Goal: Information Seeking & Learning: Learn about a topic

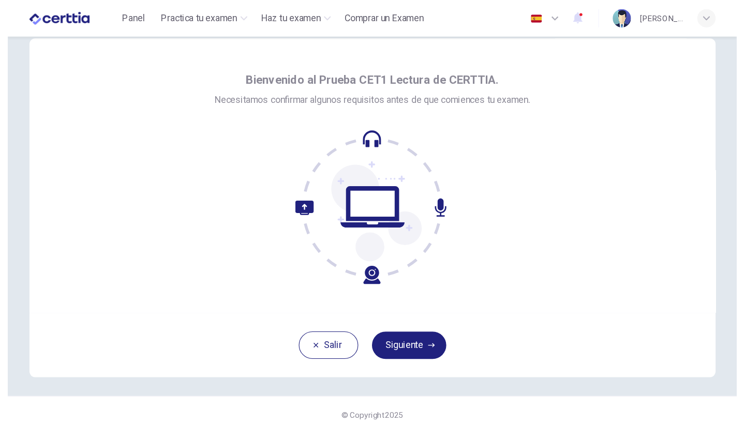
scroll to position [20, 0]
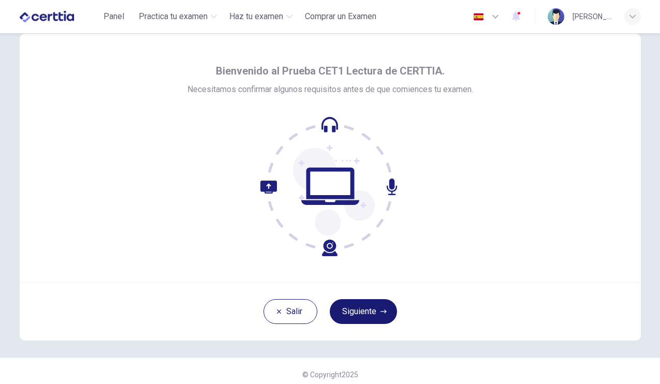
click at [373, 307] on button "Siguiente" at bounding box center [363, 311] width 67 height 25
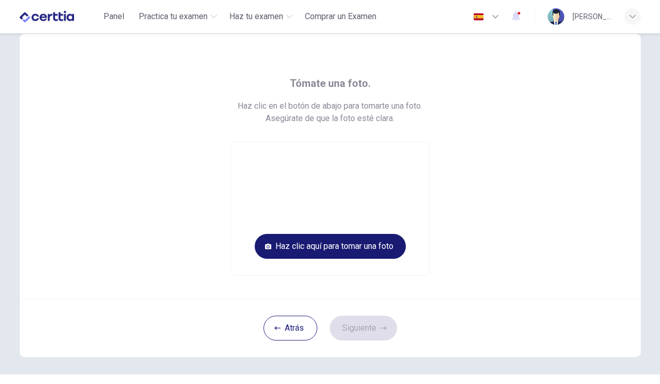
click at [376, 251] on button "Haz clic aquí para tomar una foto" at bounding box center [330, 246] width 151 height 25
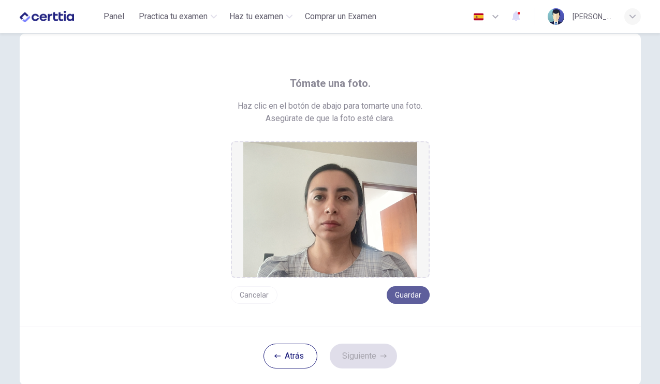
click at [412, 297] on button "Guardar" at bounding box center [408, 295] width 43 height 18
click at [379, 358] on button "Siguiente" at bounding box center [363, 356] width 67 height 25
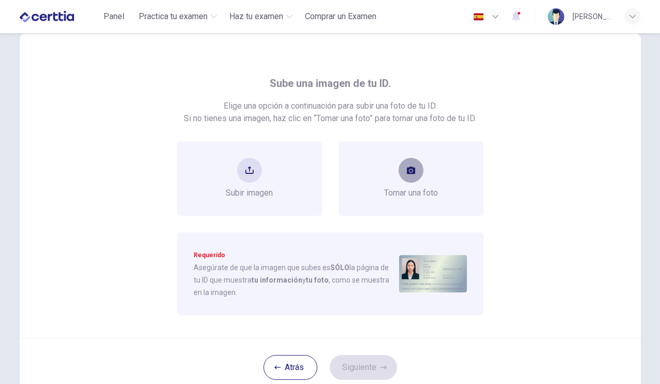
click at [400, 176] on button "take photo" at bounding box center [410, 170] width 25 height 25
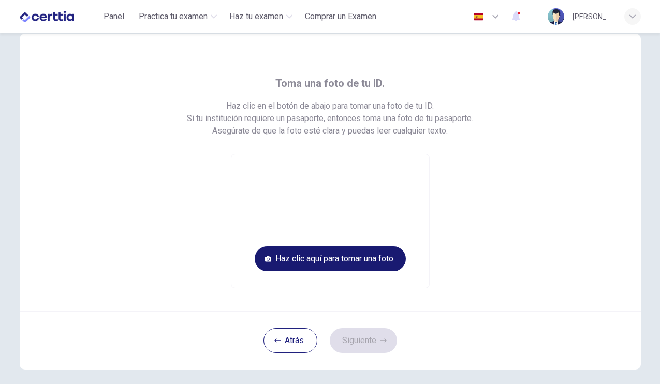
click at [377, 254] on button "Haz clic aquí para tomar una foto" at bounding box center [330, 258] width 151 height 25
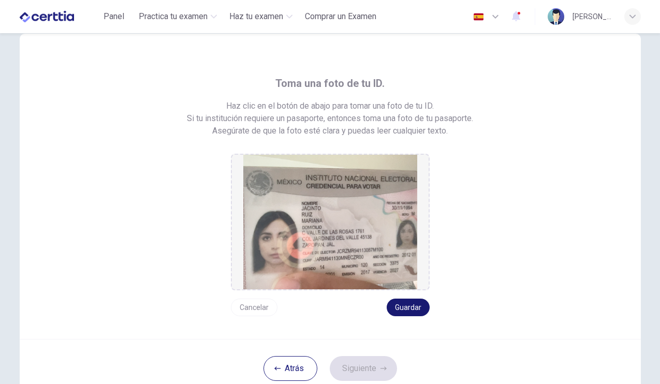
click at [405, 306] on button "Guardar" at bounding box center [408, 308] width 43 height 18
click at [403, 308] on button "Guardar" at bounding box center [408, 308] width 43 height 18
click at [408, 311] on button "Guardar" at bounding box center [408, 308] width 43 height 18
click at [369, 372] on button "Siguiente" at bounding box center [363, 368] width 67 height 25
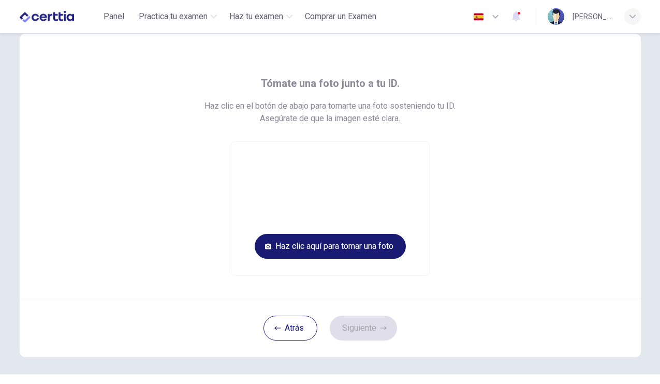
click at [362, 252] on button "Haz clic aquí para tomar una foto" at bounding box center [330, 246] width 151 height 25
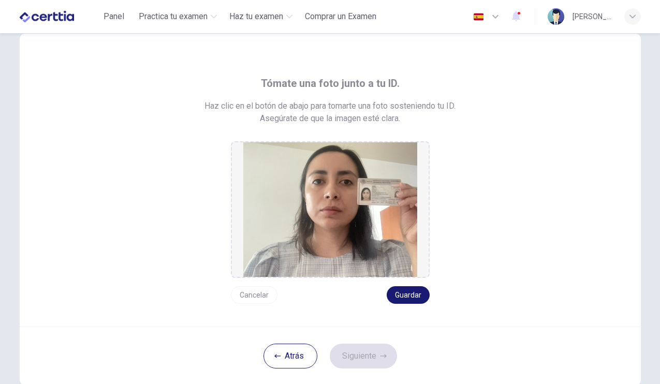
click at [407, 299] on button "Guardar" at bounding box center [408, 295] width 43 height 18
click at [374, 348] on button "Siguiente" at bounding box center [363, 356] width 67 height 25
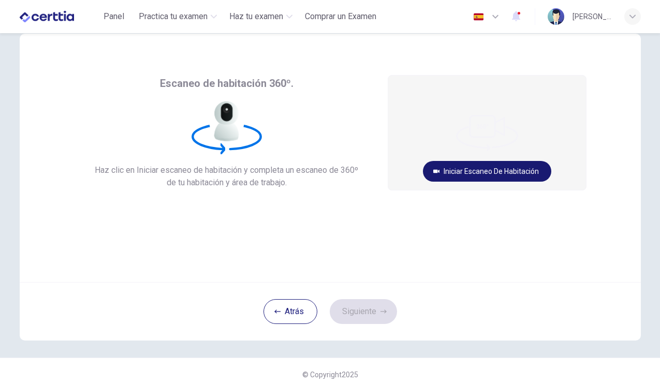
click at [462, 165] on button "Iniciar escaneo de habitación" at bounding box center [487, 171] width 128 height 21
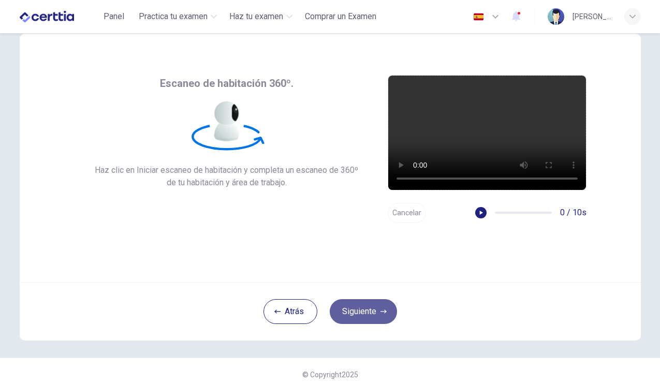
click at [381, 311] on icon "button" at bounding box center [383, 311] width 6 height 4
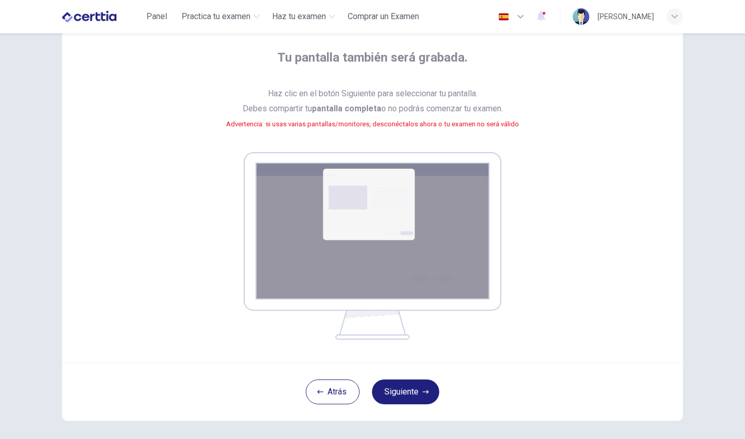
scroll to position [56, 0]
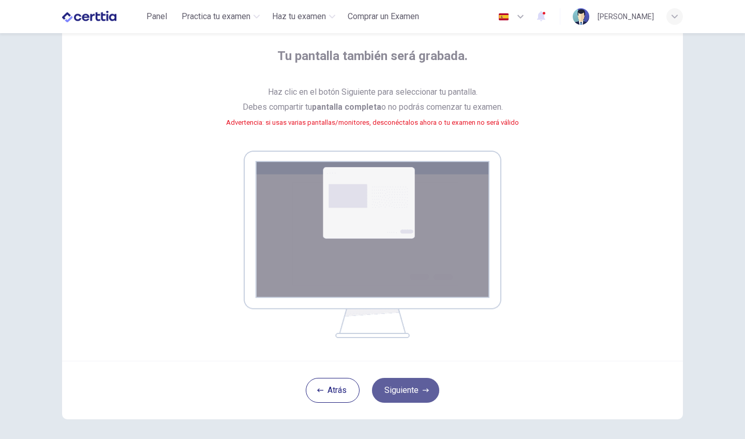
click at [414, 383] on button "Siguiente" at bounding box center [405, 390] width 67 height 25
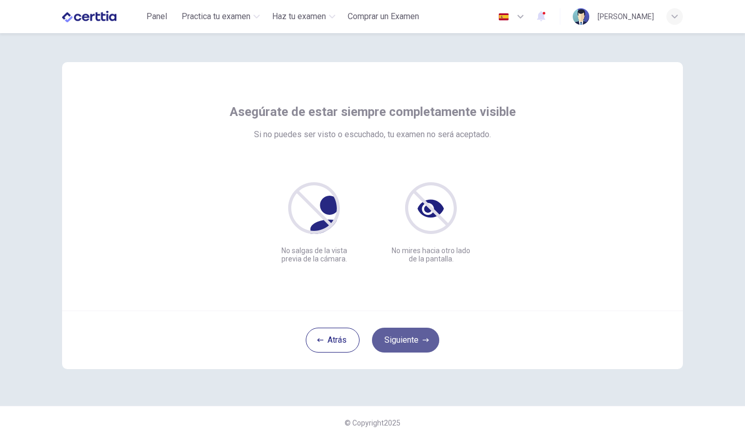
click at [398, 342] on button "Siguiente" at bounding box center [405, 340] width 67 height 25
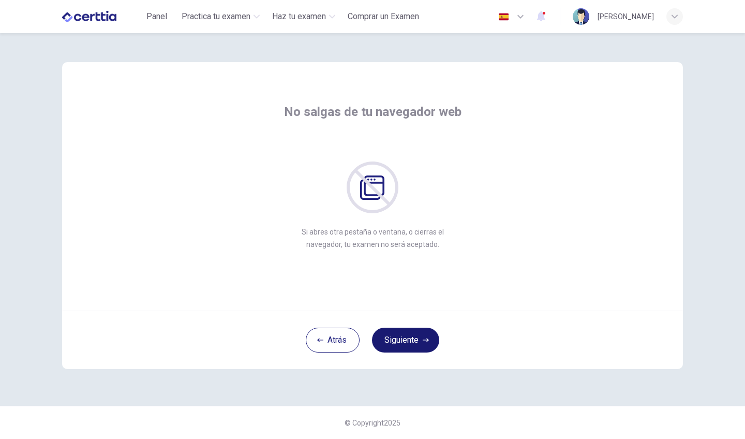
click at [426, 336] on button "Siguiente" at bounding box center [405, 340] width 67 height 25
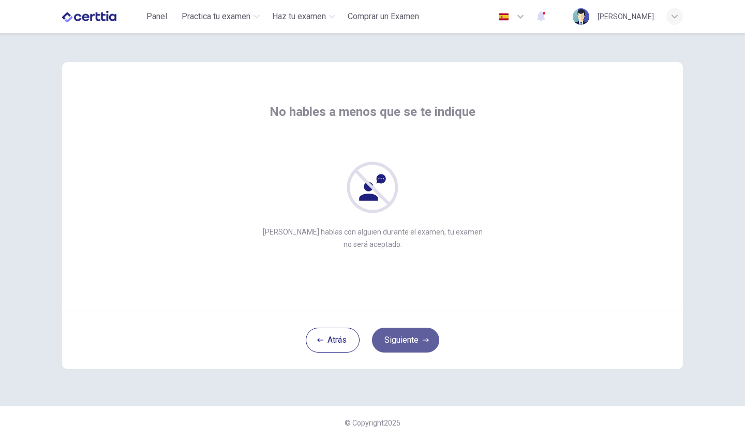
click at [421, 342] on button "Siguiente" at bounding box center [405, 340] width 67 height 25
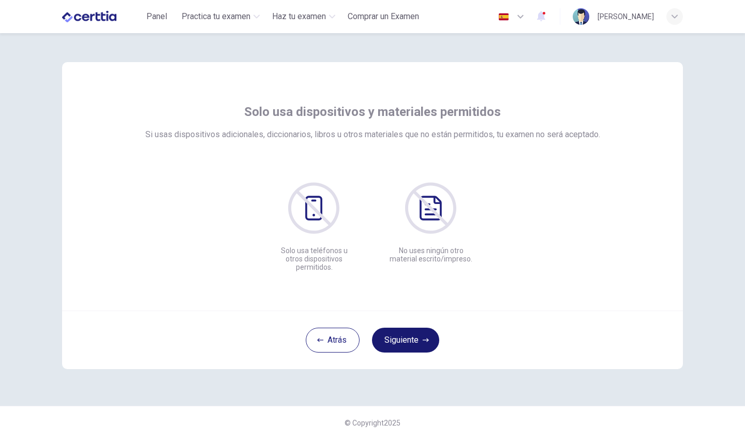
click at [421, 343] on button "Siguiente" at bounding box center [405, 340] width 67 height 25
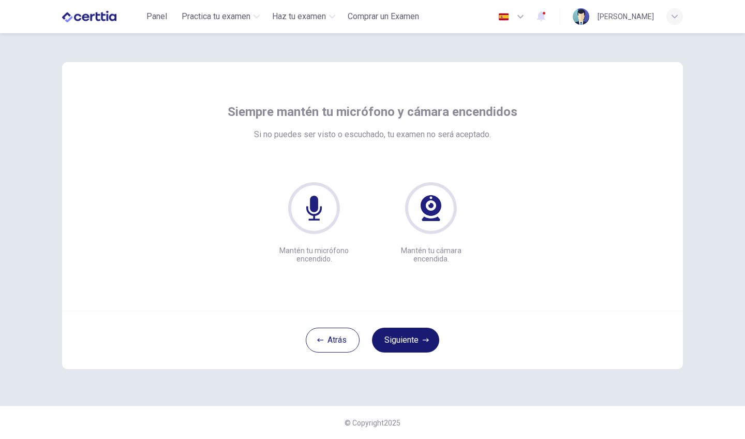
click at [421, 342] on button "Siguiente" at bounding box center [405, 340] width 67 height 25
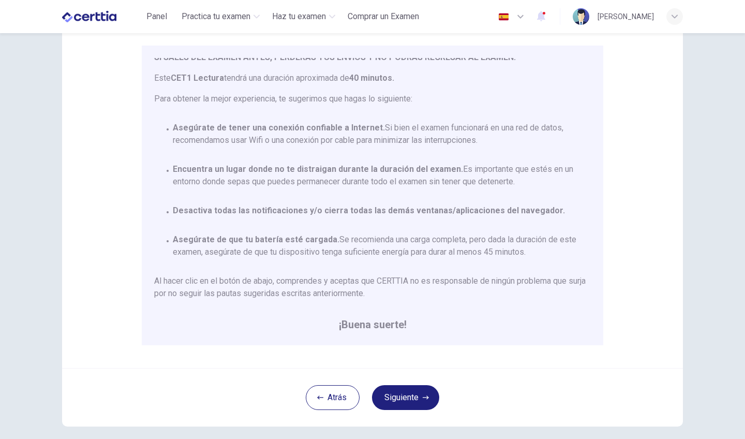
scroll to position [89, 0]
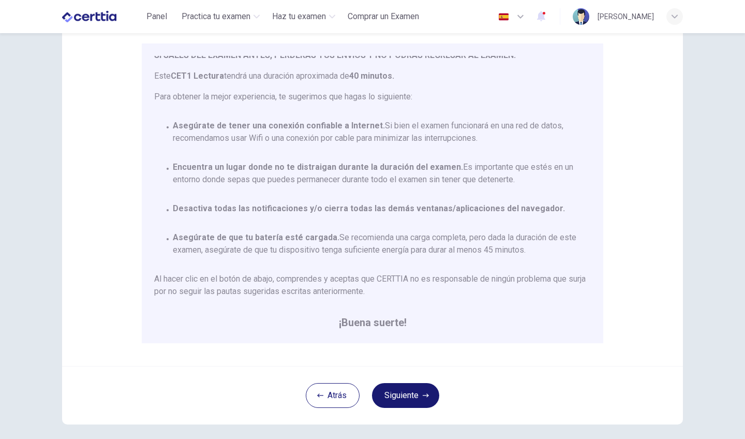
click at [419, 383] on button "Siguiente" at bounding box center [405, 395] width 67 height 25
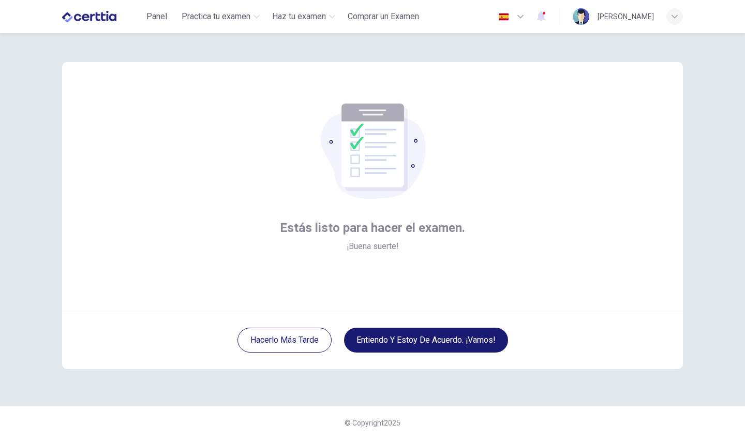
scroll to position [0, 0]
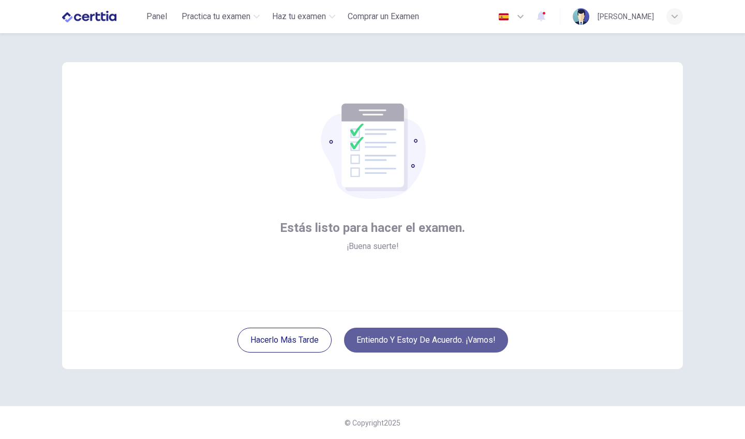
click at [479, 342] on button "Entiendo y estoy de acuerdo. ¡Vamos!" at bounding box center [426, 340] width 164 height 25
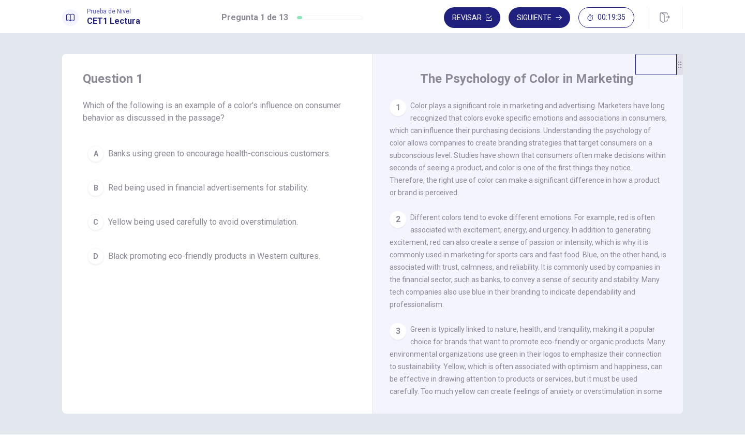
drag, startPoint x: 521, startPoint y: 142, endPoint x: 537, endPoint y: 153, distance: 18.7
click at [537, 153] on span "Color plays a significant role in marketing and advertising. Marketers have lon…" at bounding box center [528, 148] width 277 height 95
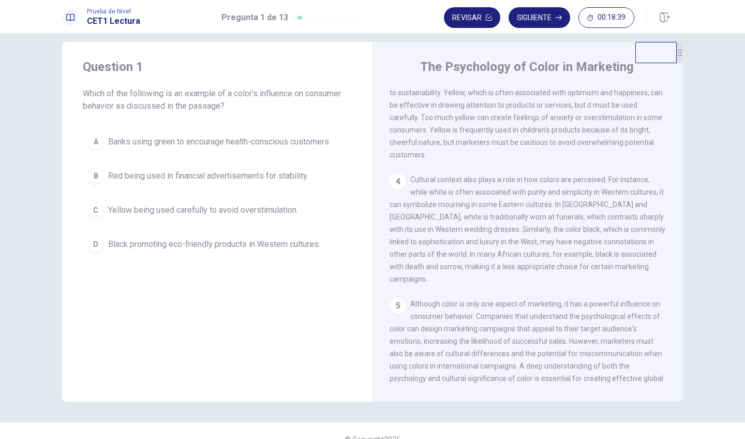
scroll to position [261, 0]
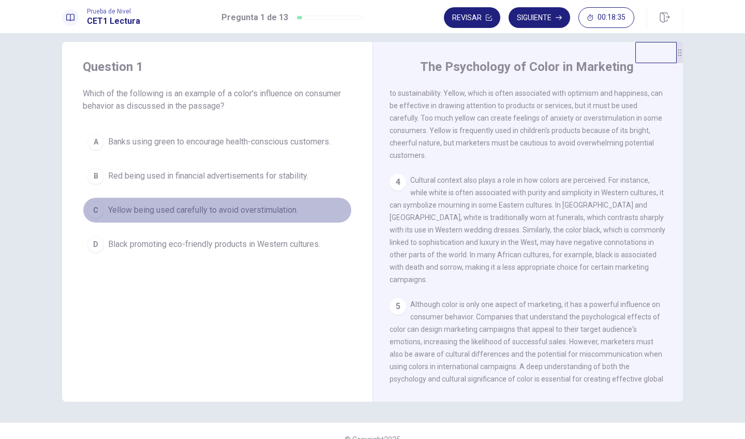
click at [261, 211] on span "Yellow being used carefully to avoid overstimulation." at bounding box center [203, 210] width 190 height 12
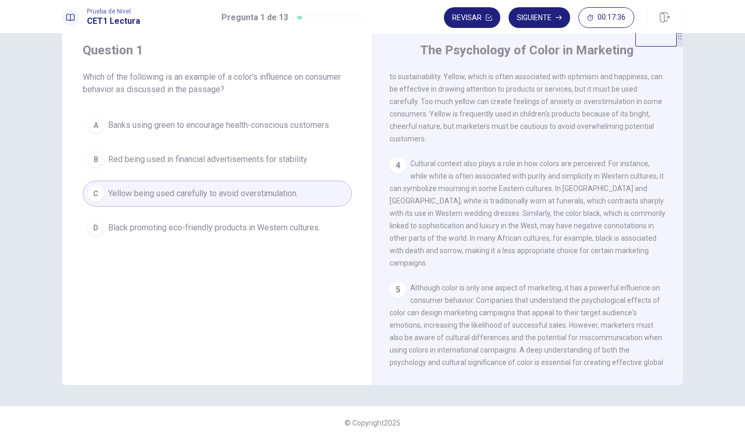
scroll to position [0, 0]
click at [546, 25] on button "Siguiente" at bounding box center [540, 17] width 62 height 21
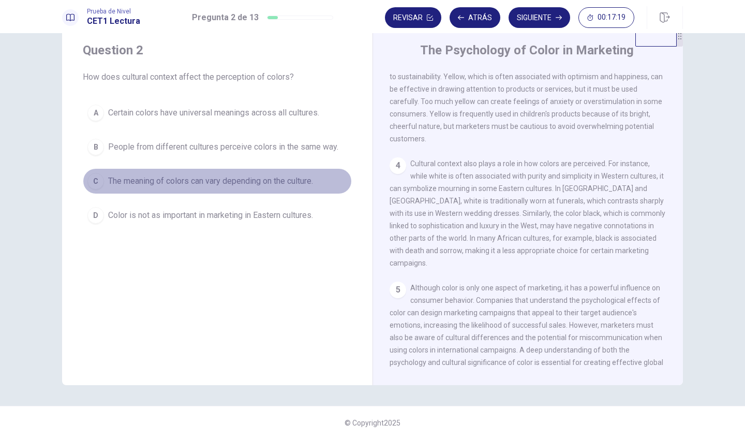
click at [292, 181] on span "The meaning of colors can vary depending on the culture." at bounding box center [210, 181] width 205 height 12
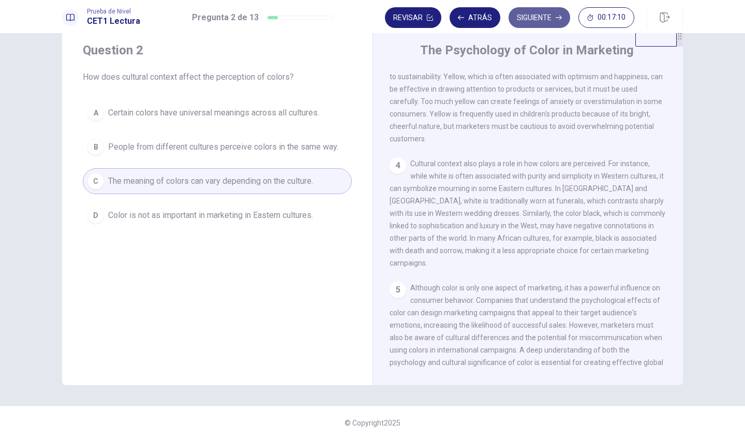
click at [534, 19] on button "Siguiente" at bounding box center [540, 17] width 62 height 21
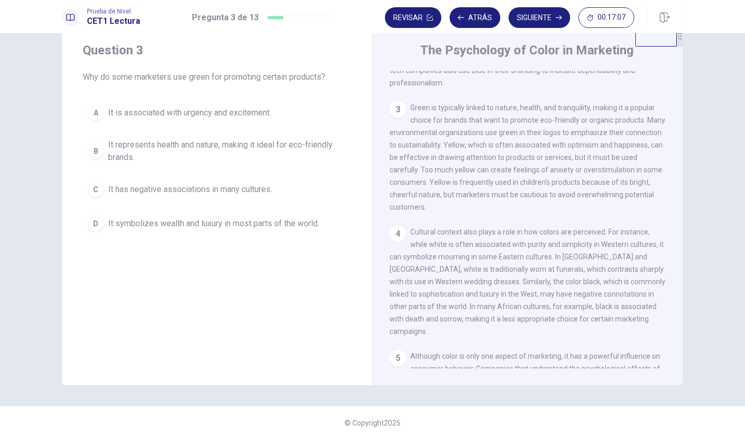
scroll to position [192, 0]
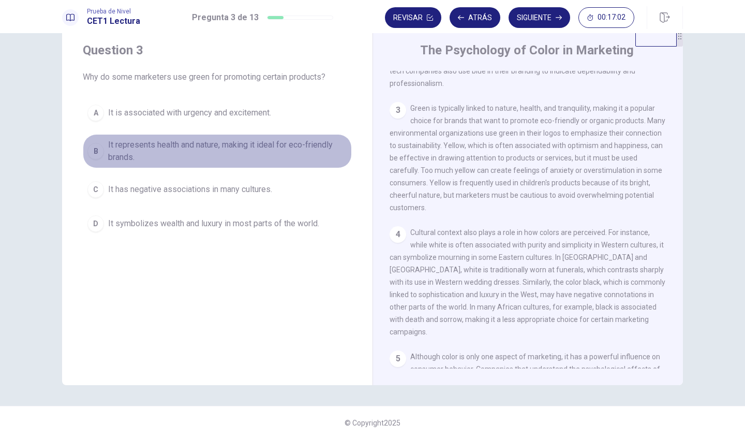
click at [319, 150] on span "It represents health and nature, making it ideal for eco-friendly brands." at bounding box center [227, 151] width 239 height 25
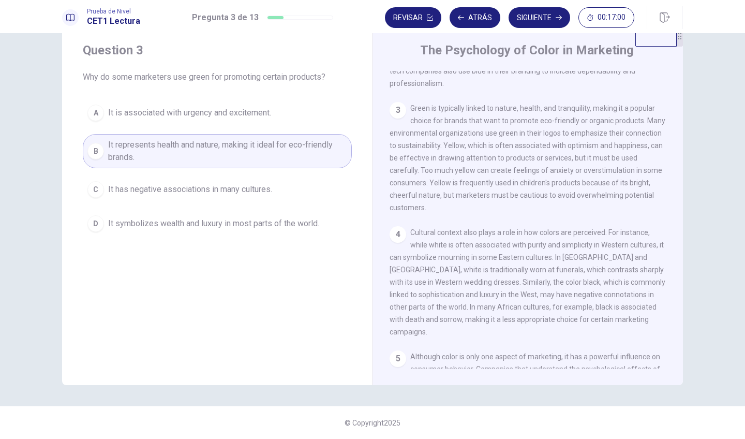
scroll to position [200, 0]
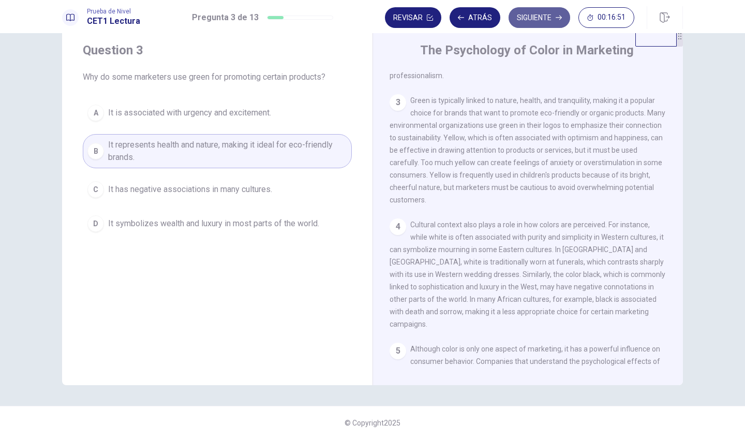
click at [536, 20] on button "Siguiente" at bounding box center [540, 17] width 62 height 21
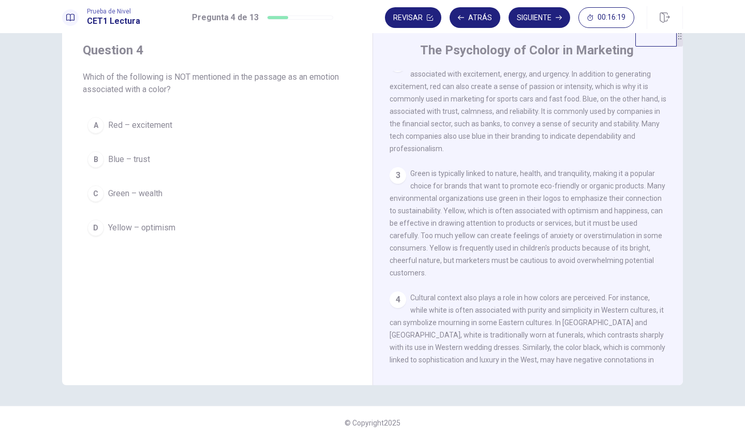
scroll to position [135, 0]
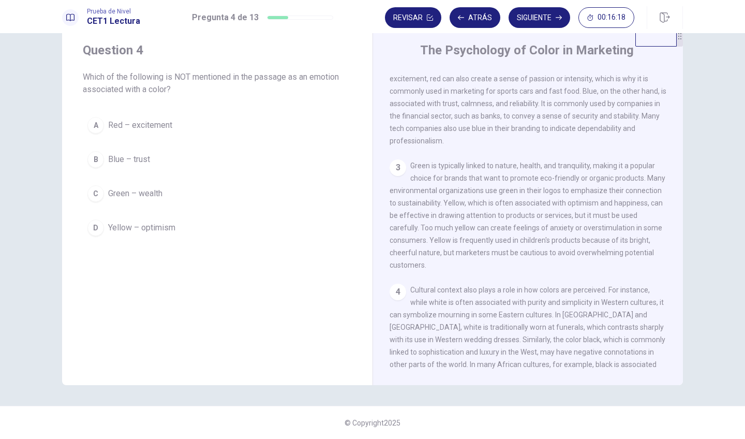
click at [160, 190] on span "Green – wealth" at bounding box center [135, 193] width 54 height 12
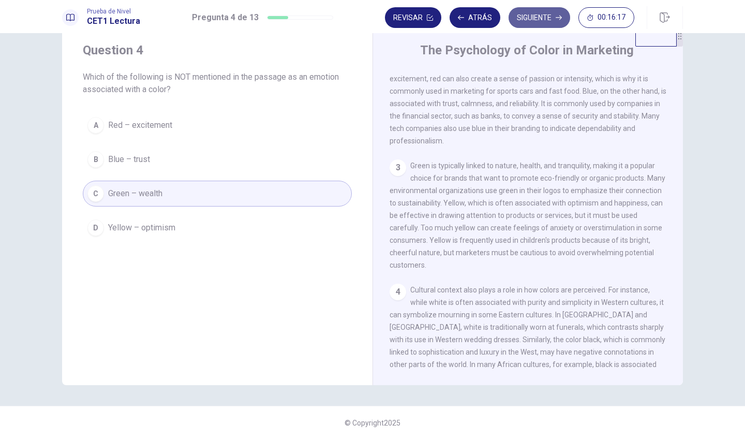
click at [537, 13] on button "Siguiente" at bounding box center [540, 17] width 62 height 21
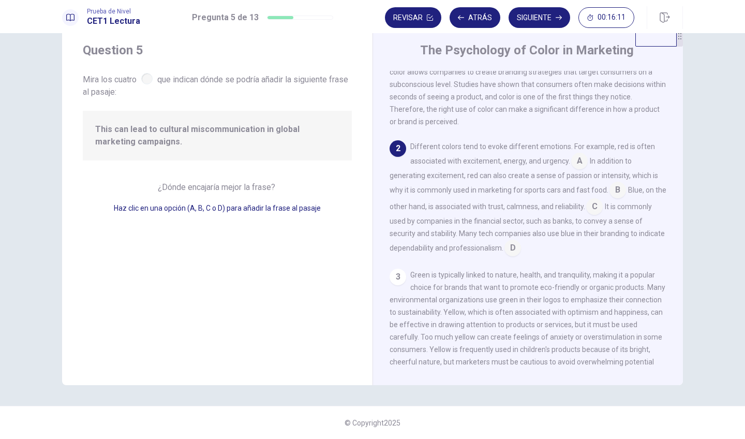
scroll to position [48, 0]
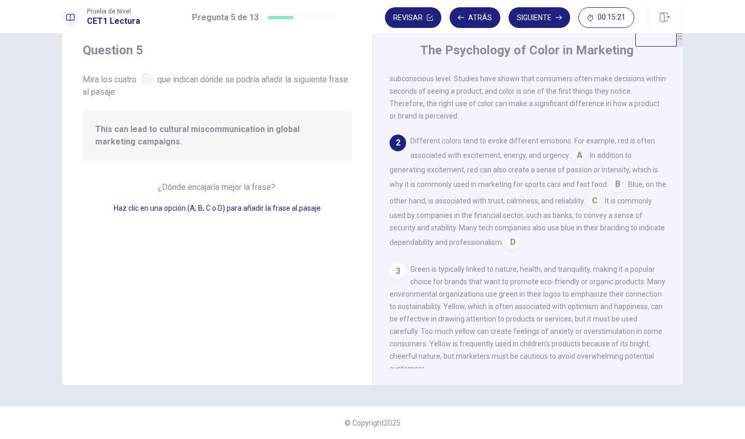
click at [619, 187] on input at bounding box center [618, 185] width 17 height 17
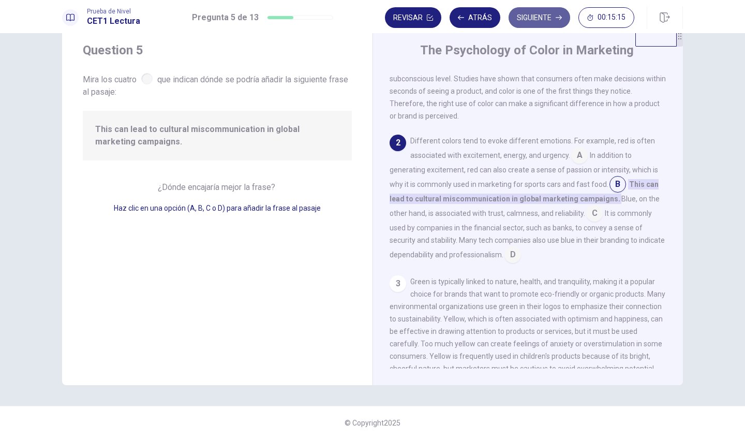
click at [555, 13] on button "Siguiente" at bounding box center [540, 17] width 62 height 21
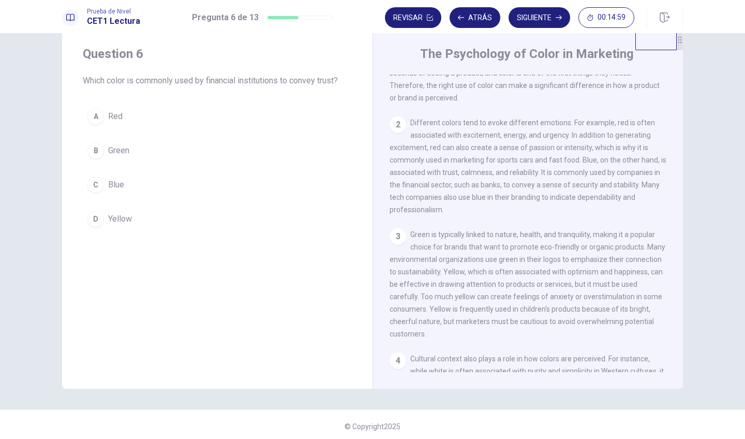
scroll to position [82, 0]
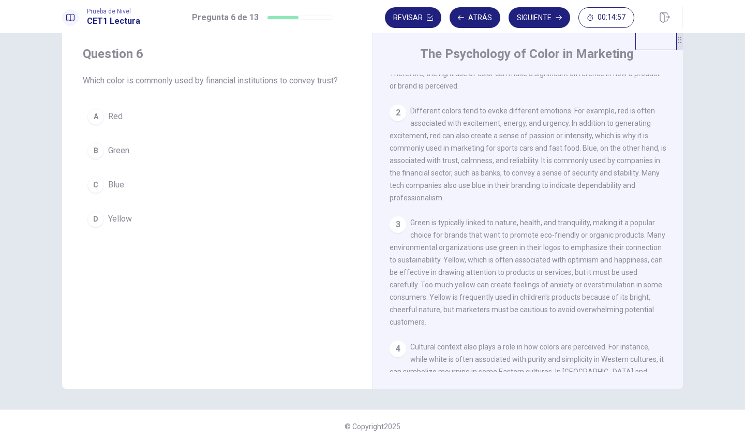
click at [124, 186] on button "C Blue" at bounding box center [217, 185] width 269 height 26
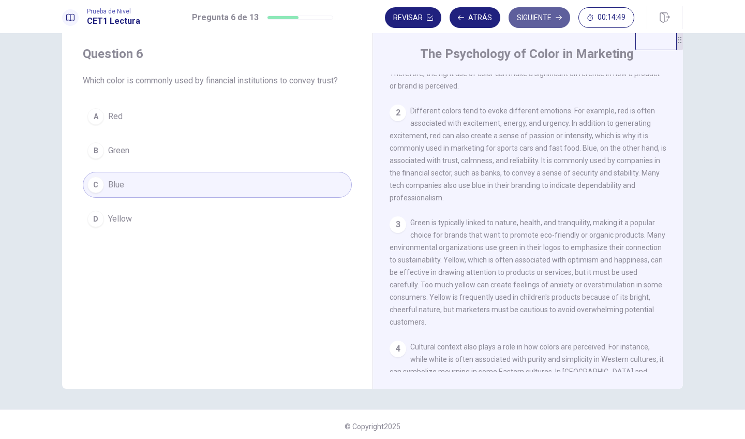
click at [557, 23] on button "Siguiente" at bounding box center [540, 17] width 62 height 21
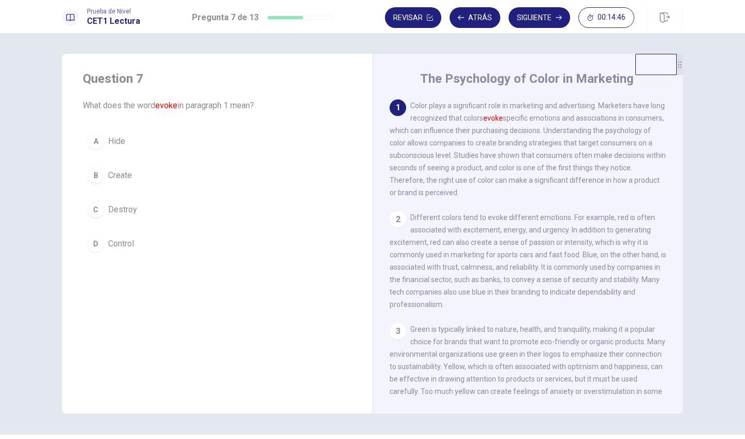
scroll to position [0, 0]
click at [126, 172] on span "Create" at bounding box center [120, 175] width 24 height 12
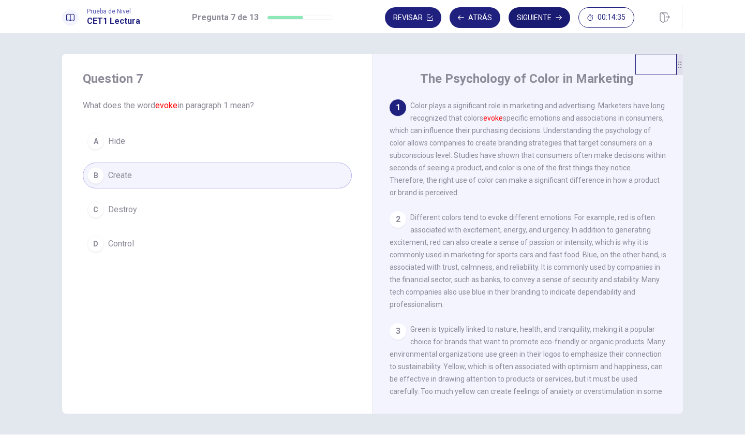
click at [530, 21] on button "Siguiente" at bounding box center [540, 17] width 62 height 21
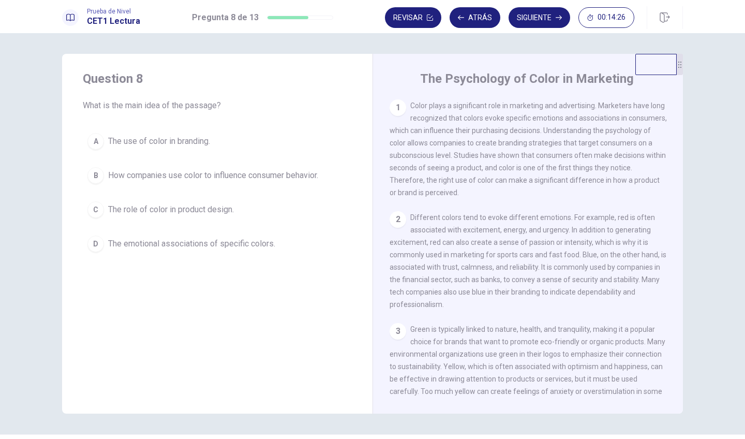
scroll to position [4, 0]
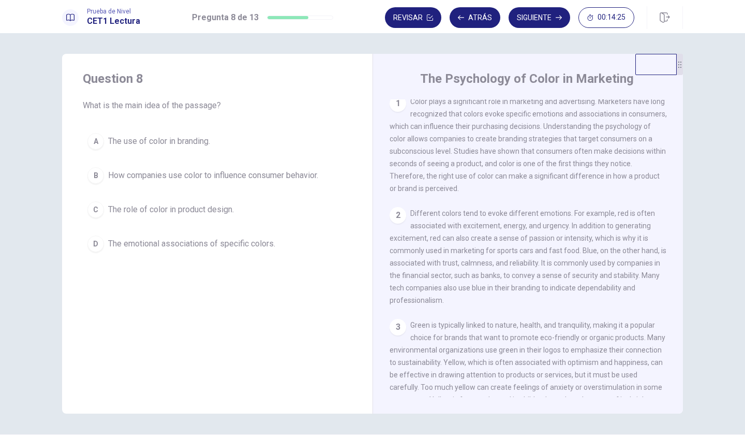
click at [196, 139] on span "The use of color in branding." at bounding box center [159, 141] width 102 height 12
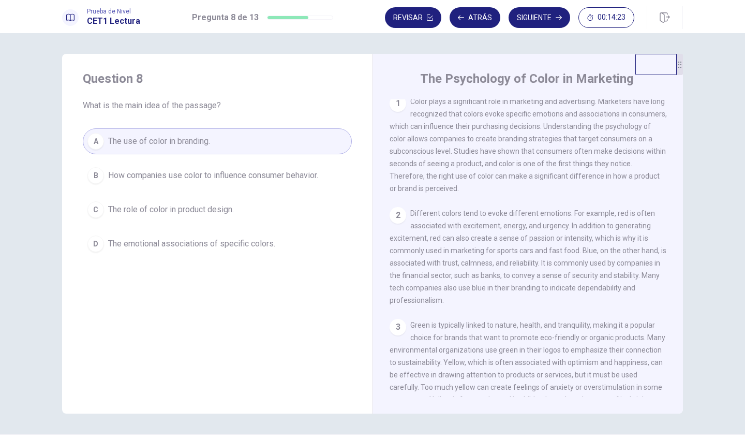
scroll to position [23, 0]
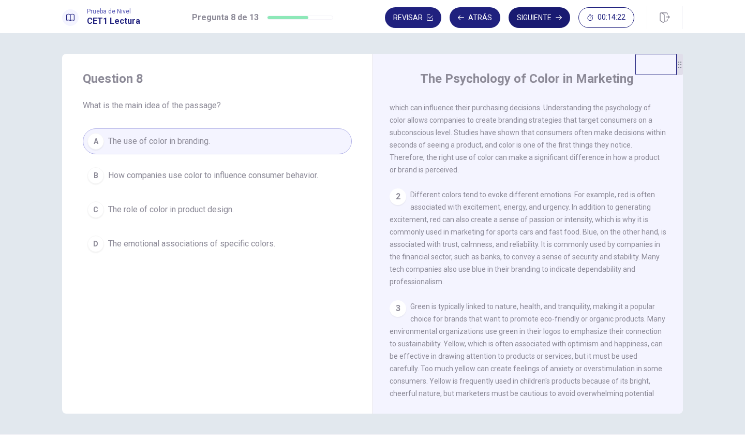
click at [538, 22] on button "Siguiente" at bounding box center [540, 17] width 62 height 21
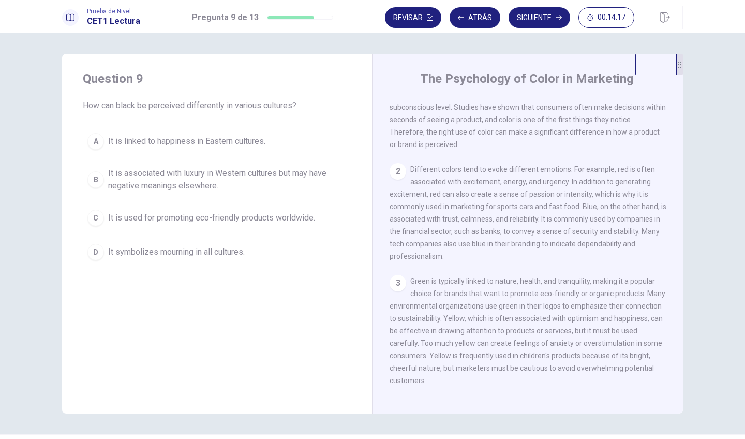
scroll to position [50, 0]
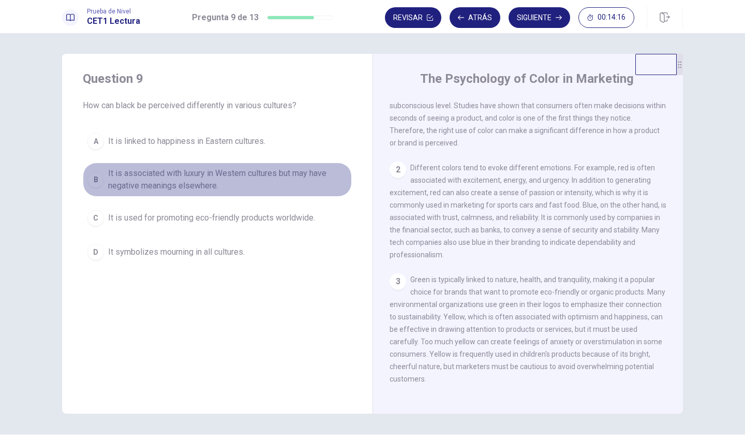
click at [288, 183] on span "It is associated with luxury in Western cultures but may have negative meanings…" at bounding box center [227, 179] width 239 height 25
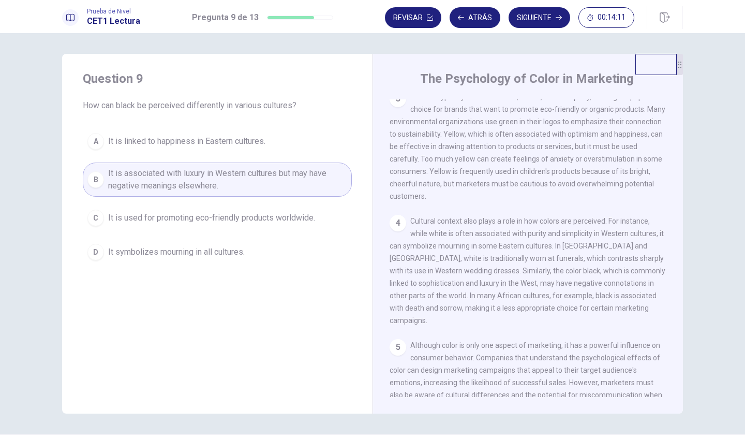
scroll to position [236, 0]
click at [545, 25] on button "Siguiente" at bounding box center [540, 17] width 62 height 21
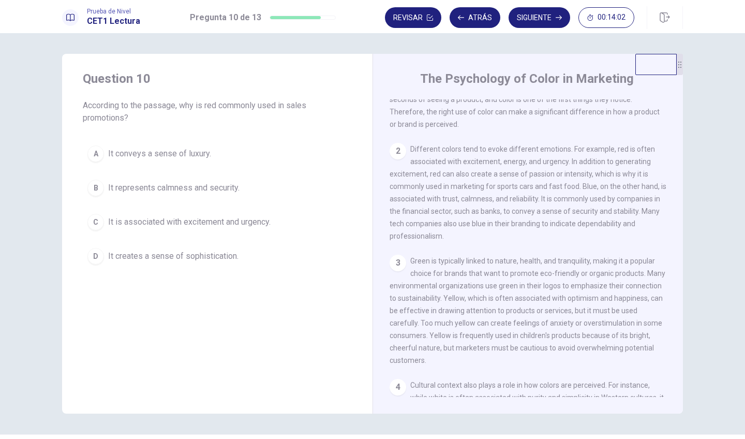
scroll to position [70, 0]
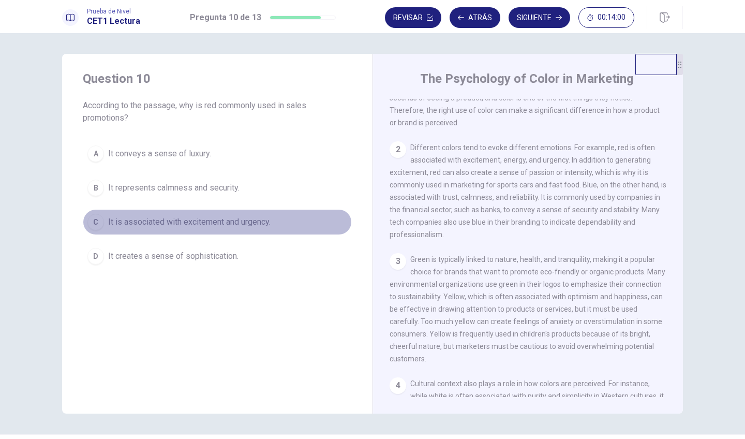
click at [300, 217] on button "C It is associated with excitement and urgency." at bounding box center [217, 222] width 269 height 26
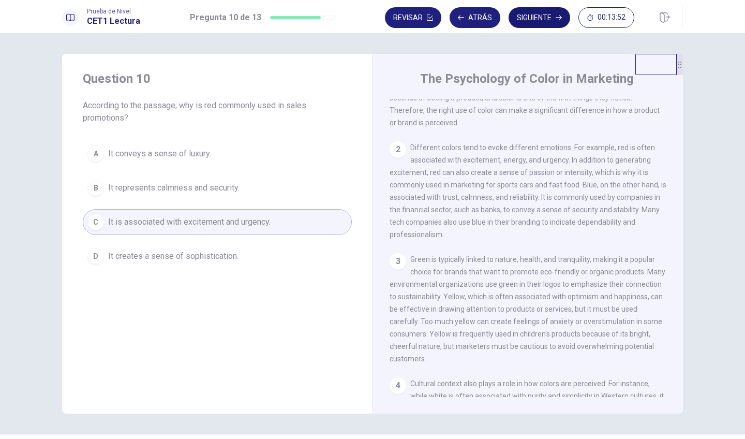
click at [535, 22] on button "Siguiente" at bounding box center [540, 17] width 62 height 21
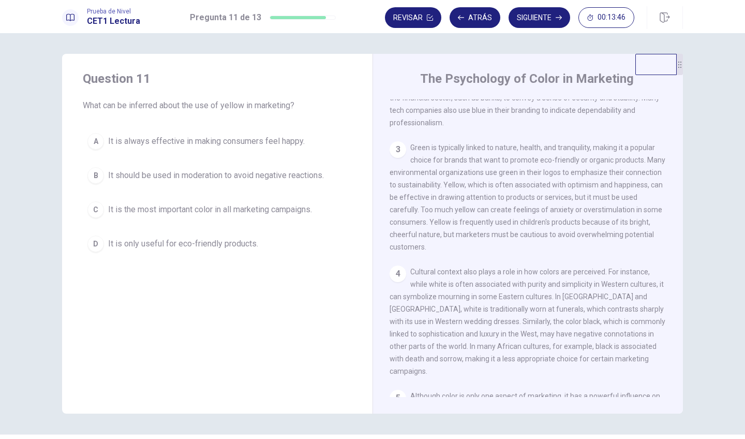
scroll to position [183, 0]
click at [330, 175] on button "B It should be used in moderation to avoid negative reactions." at bounding box center [217, 175] width 269 height 26
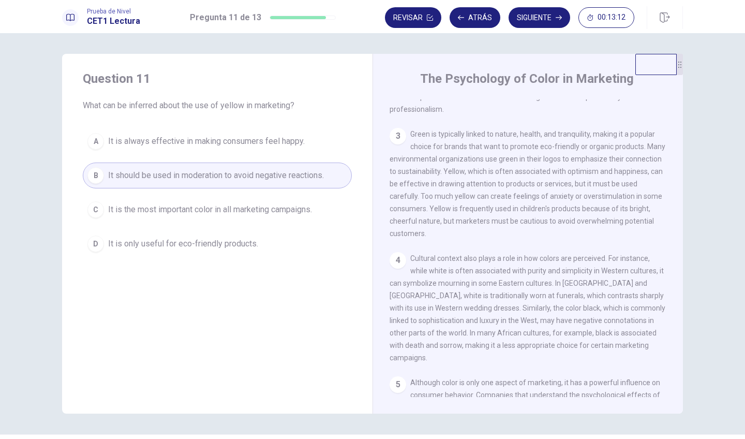
scroll to position [196, 0]
click at [536, 21] on button "Siguiente" at bounding box center [540, 17] width 62 height 21
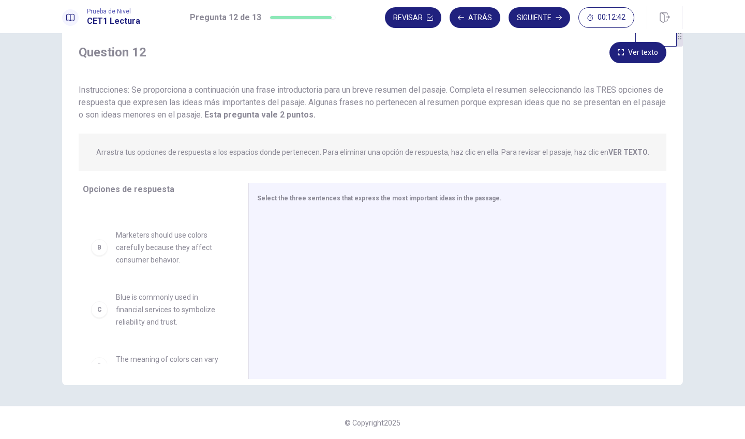
scroll to position [5, 0]
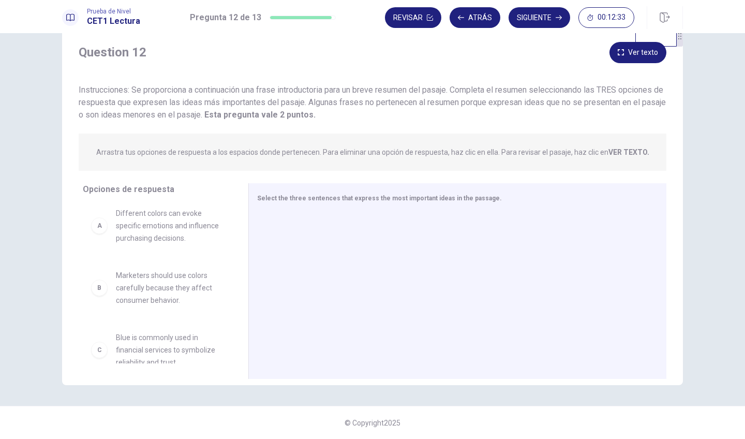
click at [172, 244] on div "A Different colors can evoke specific emotions and influence purchasing decisio…" at bounding box center [157, 226] width 149 height 54
click at [99, 229] on div "A" at bounding box center [99, 225] width 17 height 17
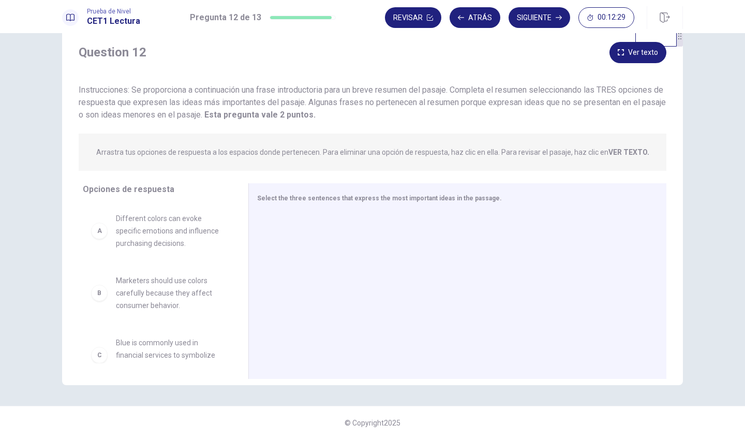
scroll to position [0, 0]
click at [204, 232] on span "Different colors can evoke specific emotions and influence purchasing decisions." at bounding box center [170, 230] width 108 height 37
drag, startPoint x: 159, startPoint y: 227, endPoint x: 345, endPoint y: 222, distance: 185.8
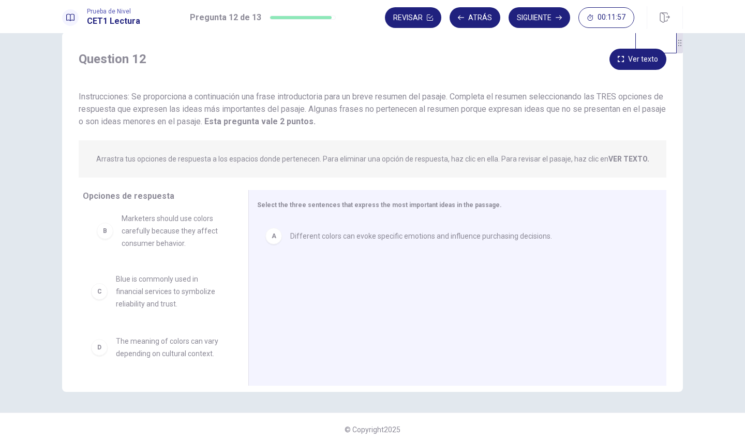
drag, startPoint x: 170, startPoint y: 230, endPoint x: 178, endPoint y: 235, distance: 9.8
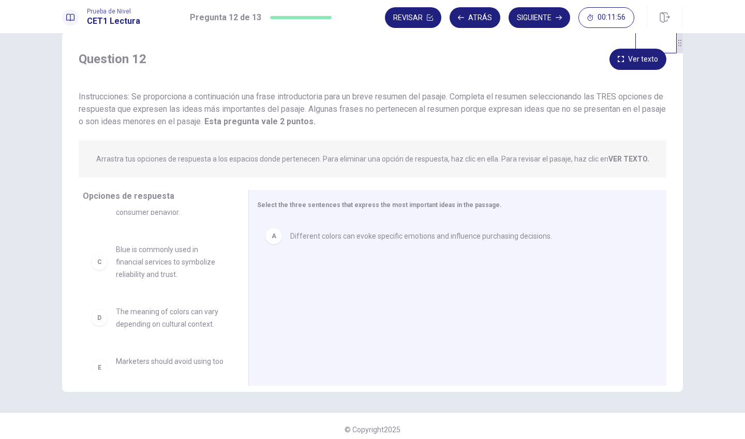
scroll to position [39, 0]
drag, startPoint x: 179, startPoint y: 323, endPoint x: 367, endPoint y: 301, distance: 189.7
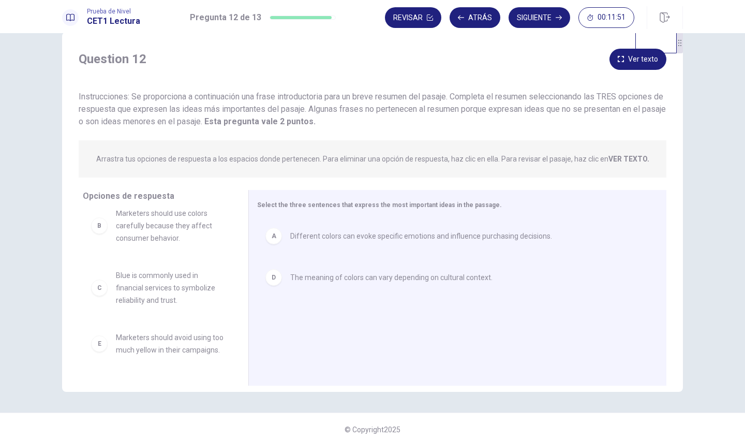
scroll to position [8, 0]
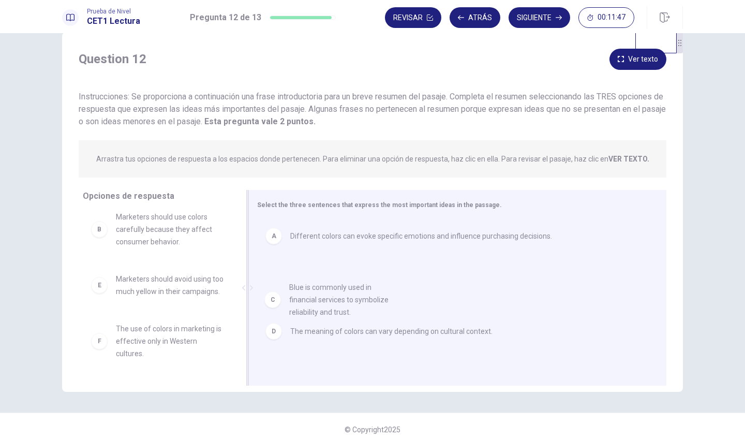
drag, startPoint x: 164, startPoint y: 288, endPoint x: 345, endPoint y: 296, distance: 181.3
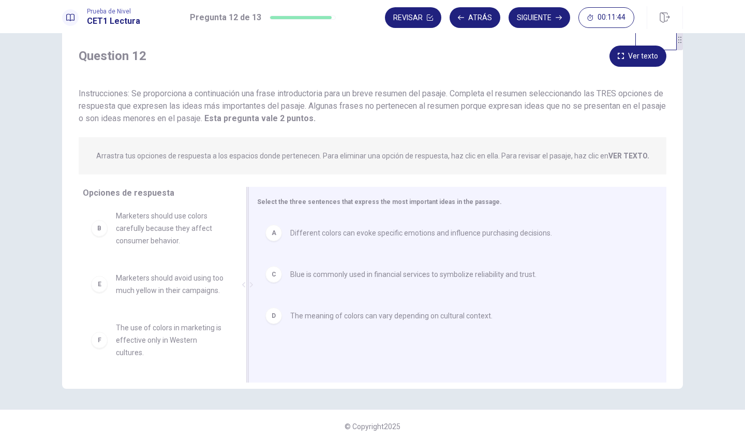
scroll to position [24, 0]
click at [535, 18] on button "Siguiente" at bounding box center [540, 17] width 62 height 21
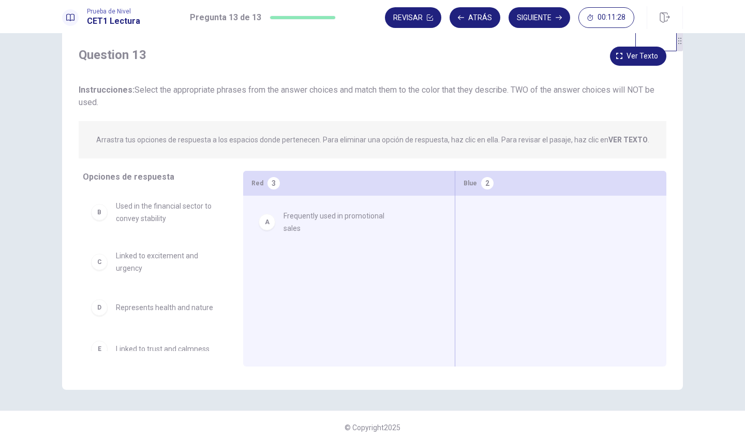
drag, startPoint x: 209, startPoint y: 209, endPoint x: 383, endPoint y: 219, distance: 175.2
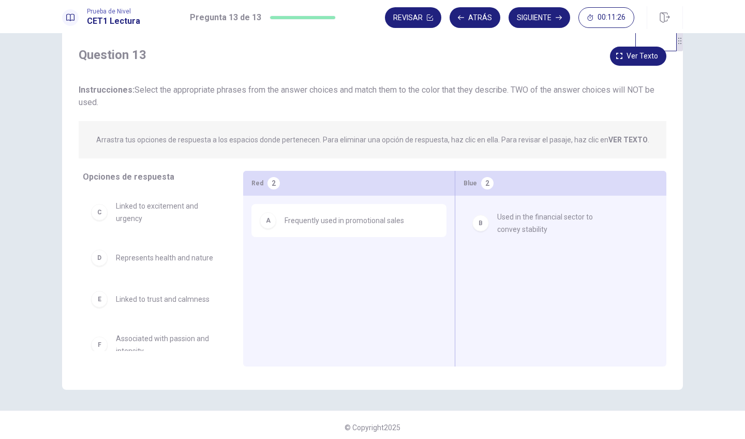
drag, startPoint x: 160, startPoint y: 214, endPoint x: 549, endPoint y: 225, distance: 389.3
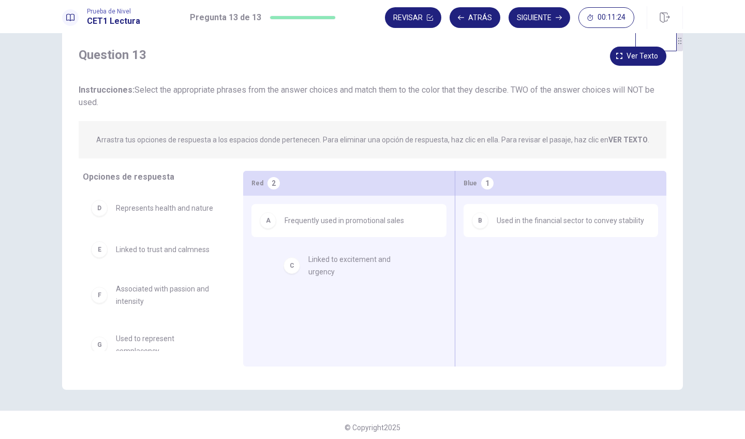
drag, startPoint x: 139, startPoint y: 215, endPoint x: 337, endPoint y: 268, distance: 205.1
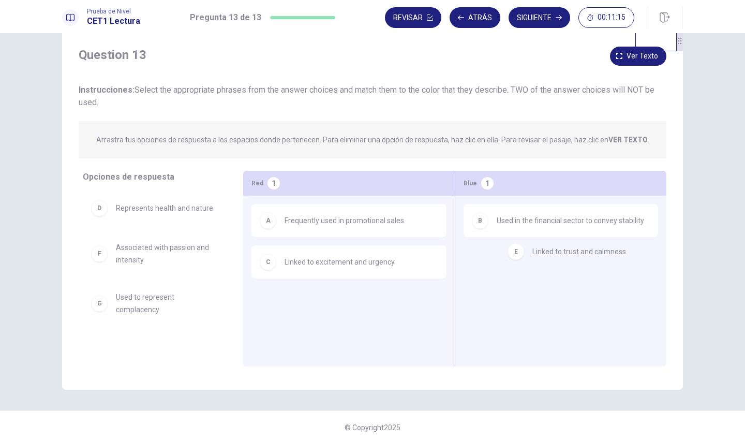
drag, startPoint x: 173, startPoint y: 255, endPoint x: 589, endPoint y: 263, distance: 416.6
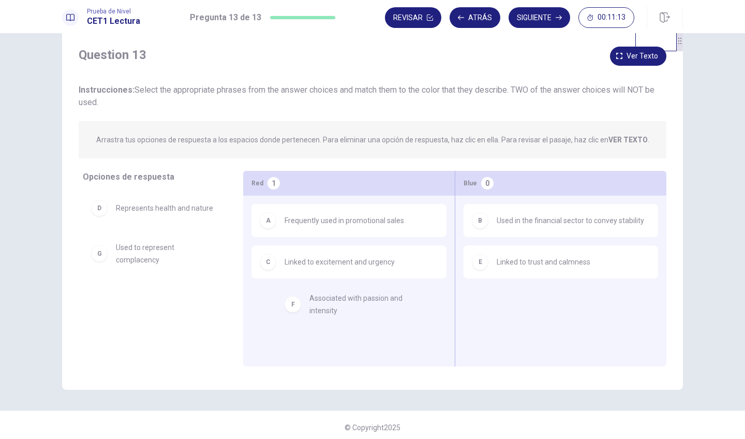
drag, startPoint x: 162, startPoint y: 251, endPoint x: 358, endPoint y: 302, distance: 202.4
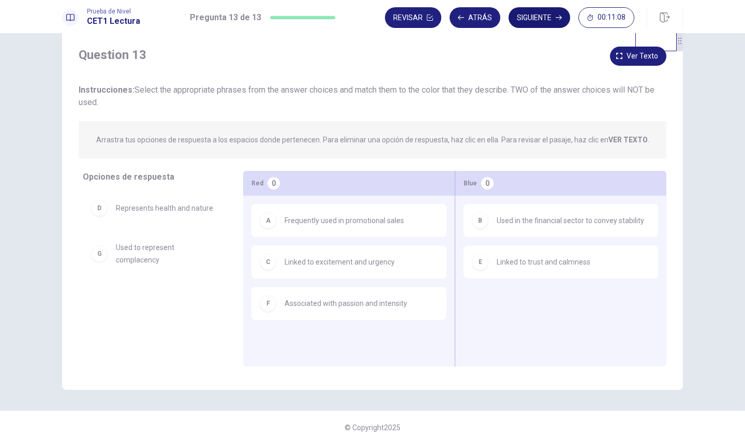
click at [536, 26] on button "Siguiente" at bounding box center [540, 17] width 62 height 21
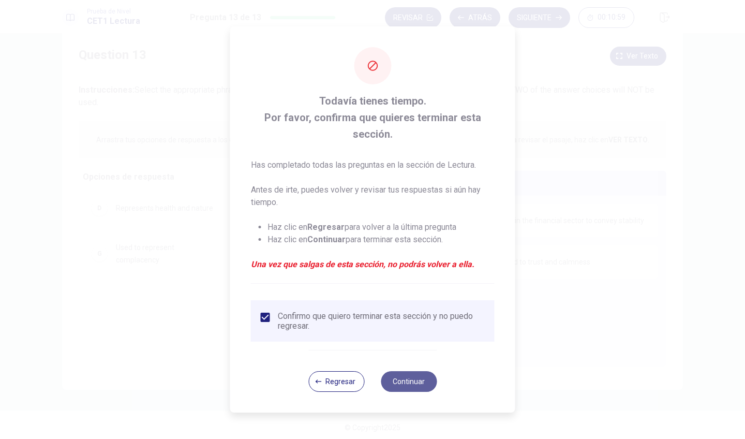
click at [414, 383] on button "Continuar" at bounding box center [409, 381] width 56 height 21
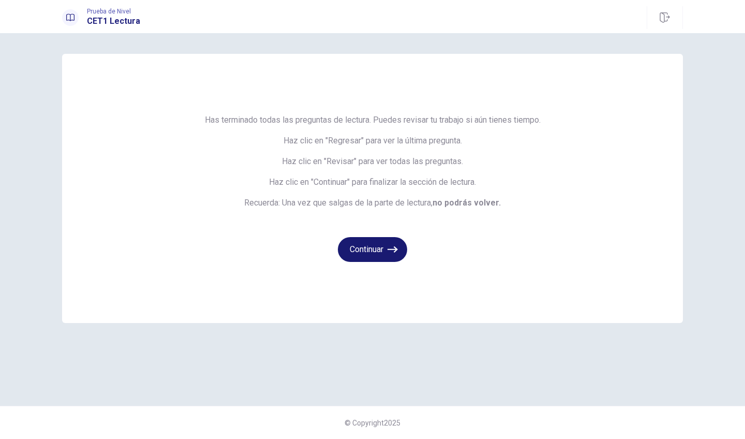
click at [390, 254] on icon "button" at bounding box center [393, 249] width 10 height 10
